Goal: Task Accomplishment & Management: Complete application form

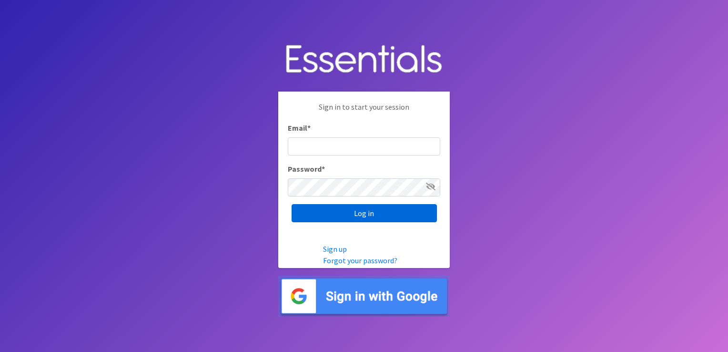
type input "[EMAIL_ADDRESS][DOMAIN_NAME]"
click at [366, 209] on input "Log in" at bounding box center [364, 213] width 145 height 18
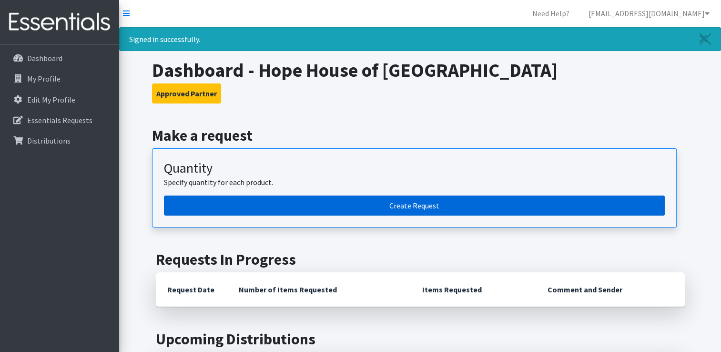
click at [408, 203] on link "Create Request" at bounding box center [414, 205] width 501 height 20
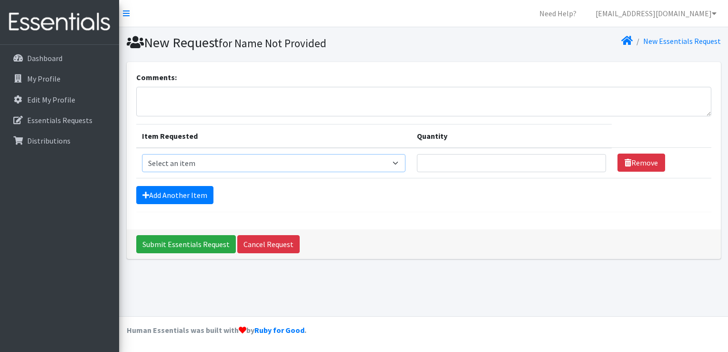
click at [193, 158] on select "Select an item Mixed Kit Pad Kit Reusable Period Underwear - Adult Medium Reusa…" at bounding box center [274, 163] width 264 height 18
select select "14445"
click at [142, 154] on select "Select an item Mixed Kit Pad Kit Reusable Period Underwear - Adult Medium Reusa…" at bounding box center [274, 163] width 264 height 18
click at [436, 164] on input "Quantity" at bounding box center [511, 163] width 189 height 18
type input "75"
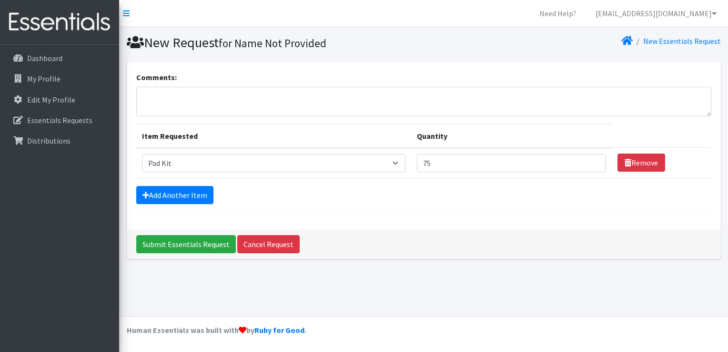
click at [530, 210] on form "Comments: Item Requested Quantity Item Requested Select an item Mixed Kit Pad K…" at bounding box center [423, 142] width 575 height 141
click at [172, 190] on link "Add Another Item" at bounding box center [174, 195] width 77 height 18
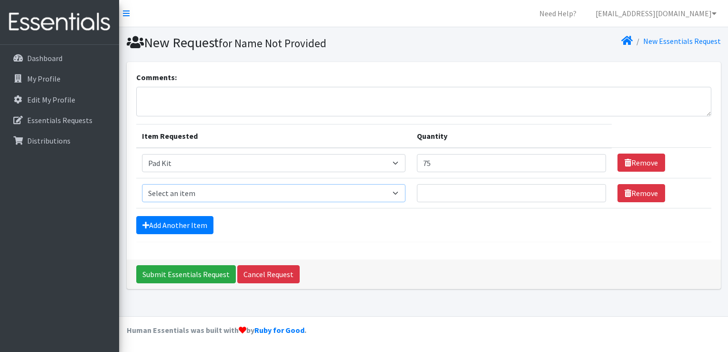
click at [178, 188] on select "Select an item Mixed Kit Pad Kit Reusable Period Underwear - Adult Medium Reusa…" at bounding box center [274, 193] width 264 height 18
select select "14446"
click at [142, 184] on select "Select an item Mixed Kit Pad Kit Reusable Period Underwear - Adult Medium Reusa…" at bounding box center [274, 193] width 264 height 18
click at [461, 193] on input "Quantity" at bounding box center [511, 193] width 189 height 18
type input "75"
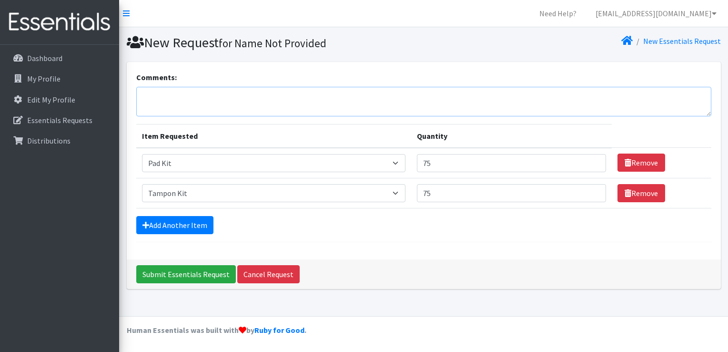
click at [153, 92] on textarea "Comments:" at bounding box center [423, 102] width 575 height 30
type textarea "I can pick up Wednesday, October 15 at 1:20"
click at [189, 274] on input "Submit Essentials Request" at bounding box center [186, 274] width 100 height 18
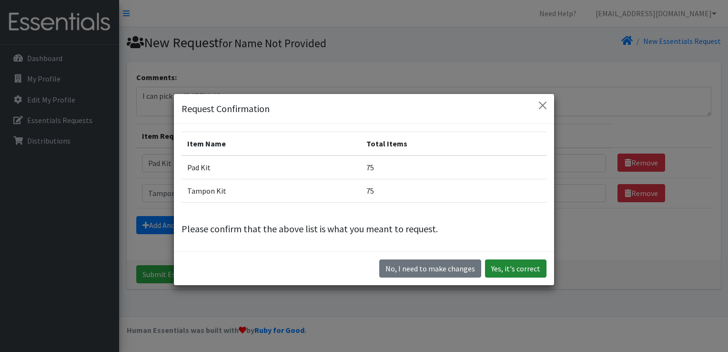
click at [531, 266] on button "Yes, it's correct" at bounding box center [516, 268] width 62 height 18
